Goal: Task Accomplishment & Management: Manage account settings

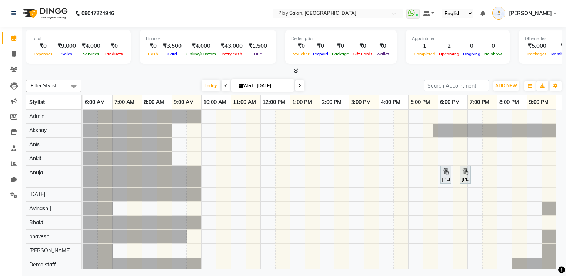
click at [542, 14] on span "Divyani" at bounding box center [530, 14] width 43 height 8
click at [360, 9] on div "Select Location × Play Salon, Sarjapur" at bounding box center [338, 14] width 130 height 10
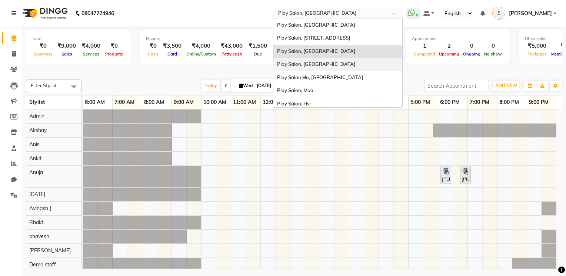
scroll to position [56, 0]
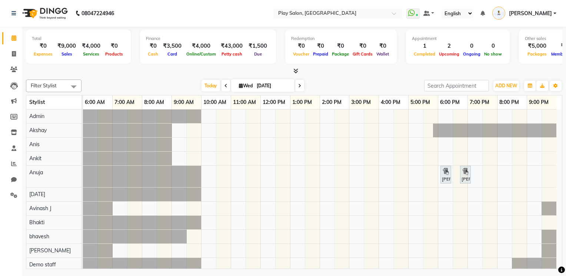
click at [264, 55] on div "Due" at bounding box center [257, 54] width 24 height 8
drag, startPoint x: 296, startPoint y: 12, endPoint x: 358, endPoint y: 14, distance: 61.8
click at [358, 14] on ul "Select Location × Play Salon, Sarjapur" at bounding box center [337, 14] width 137 height 10
copy span "Play Salon, [GEOGRAPHIC_DATA]"
click at [374, 12] on input "text" at bounding box center [329, 13] width 107 height 7
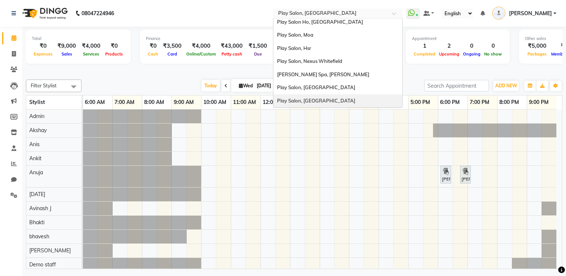
click at [353, 95] on div "Play Salon, [GEOGRAPHIC_DATA]" at bounding box center [337, 100] width 129 height 13
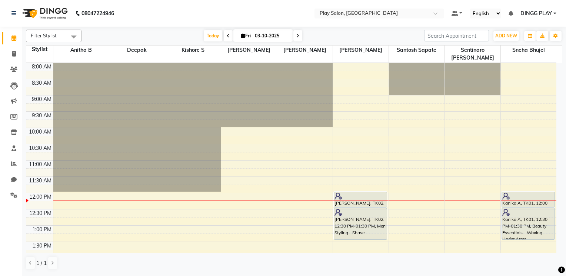
click at [529, 12] on span "DINGG PLAY" at bounding box center [535, 14] width 31 height 8
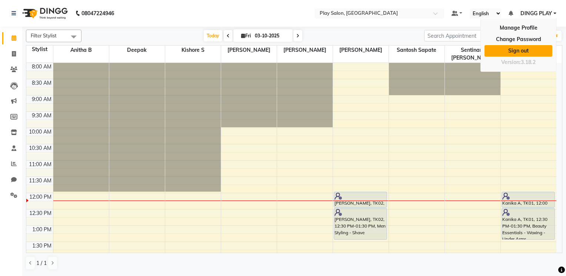
click at [525, 51] on link "Sign out" at bounding box center [518, 50] width 68 height 11
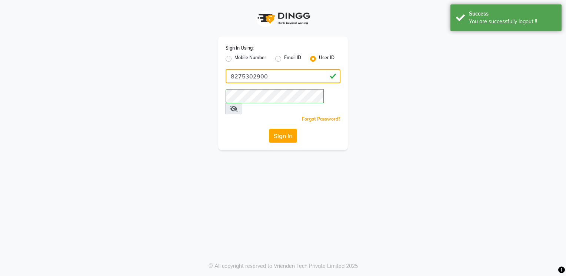
click at [292, 75] on input "8275302900" at bounding box center [282, 76] width 115 height 14
paste input "Play Salon, [GEOGRAPHIC_DATA]"
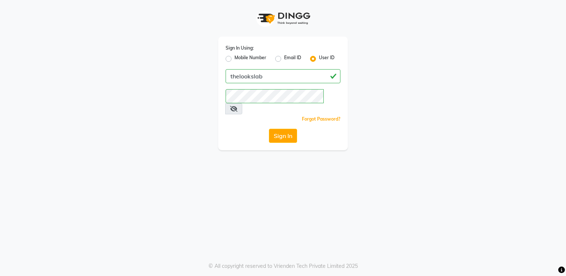
click at [237, 115] on div "Forgot Password?" at bounding box center [282, 119] width 115 height 8
click at [284, 129] on button "Sign In" at bounding box center [283, 136] width 28 height 14
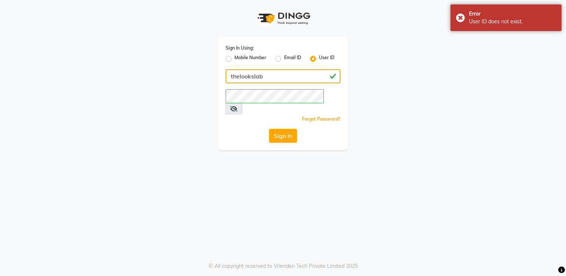
click at [237, 76] on input "thelookslab" at bounding box center [282, 76] width 115 height 14
type input "lookslab"
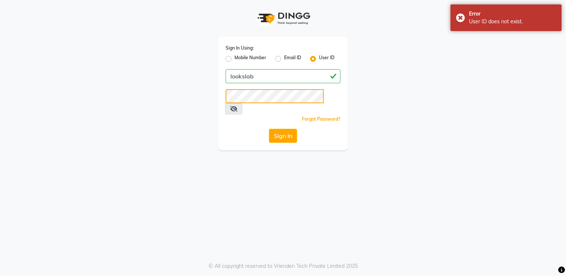
click at [269, 129] on button "Sign In" at bounding box center [283, 136] width 28 height 14
